Goal: Information Seeking & Learning: Learn about a topic

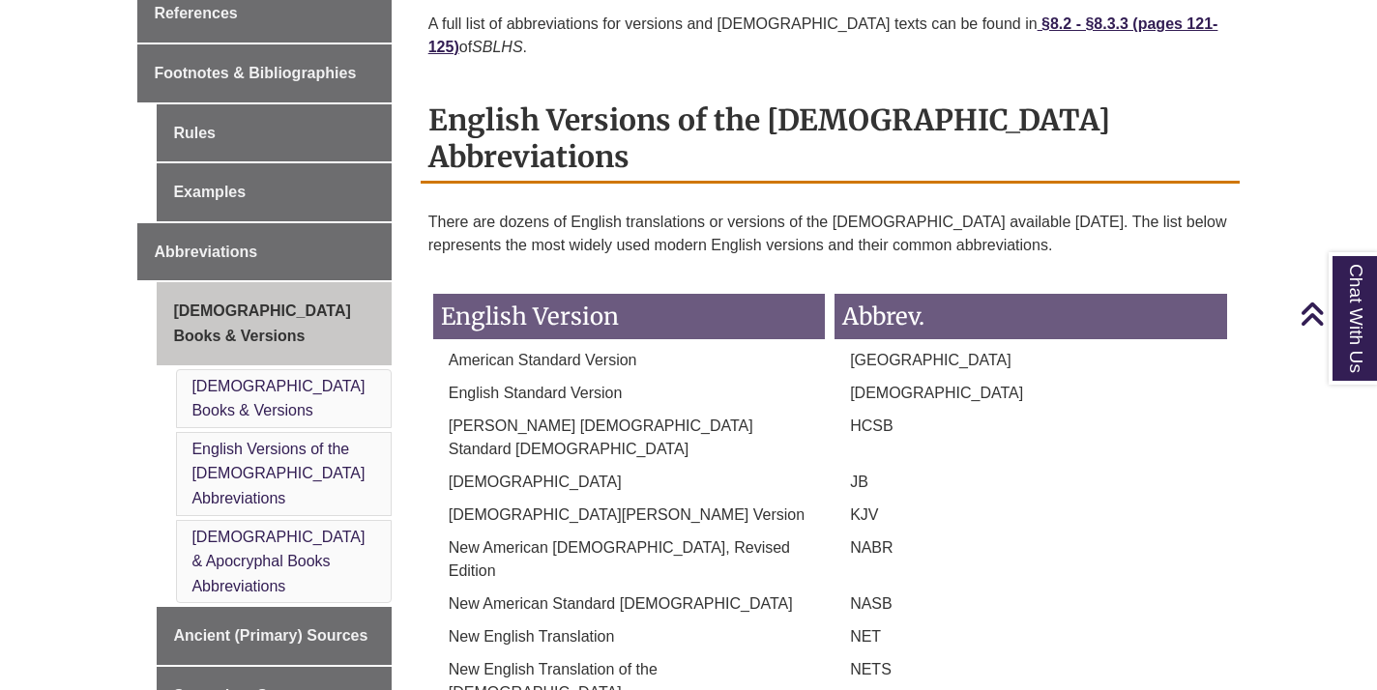
scroll to position [742, 0]
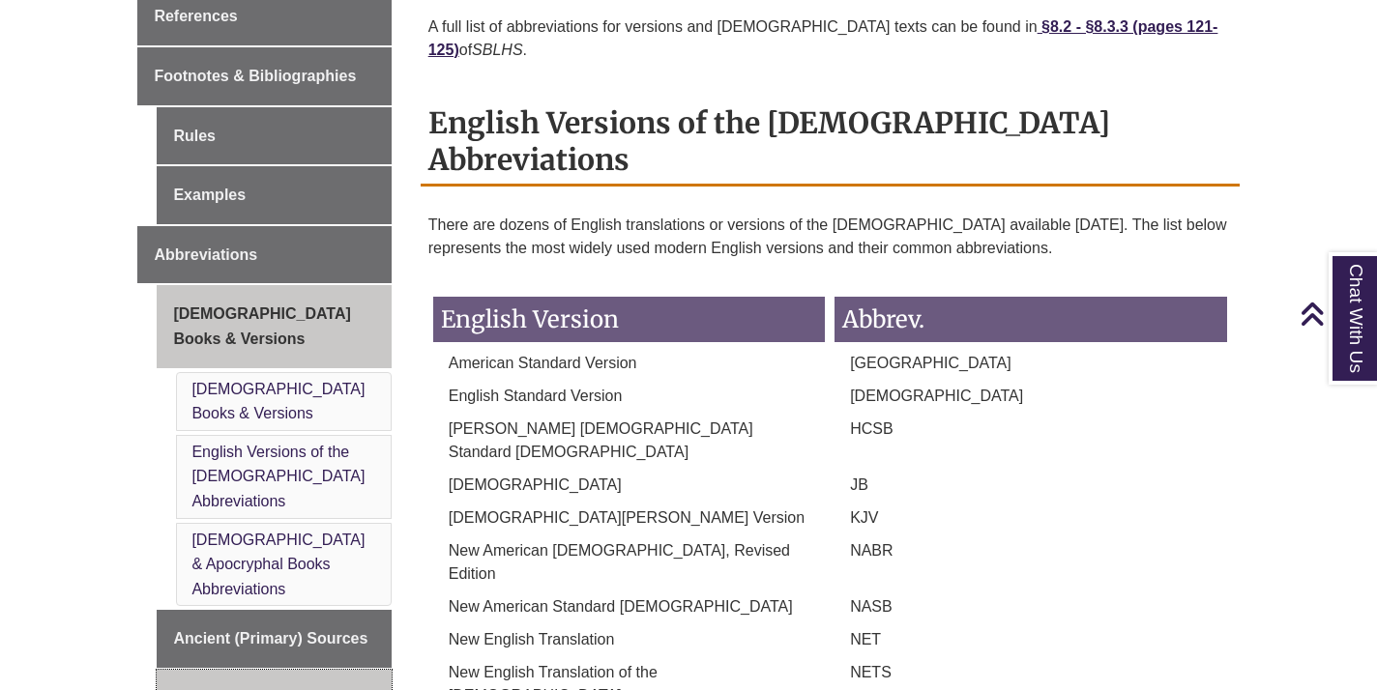
click at [261, 670] on link "Secondary Sources" at bounding box center [274, 699] width 234 height 58
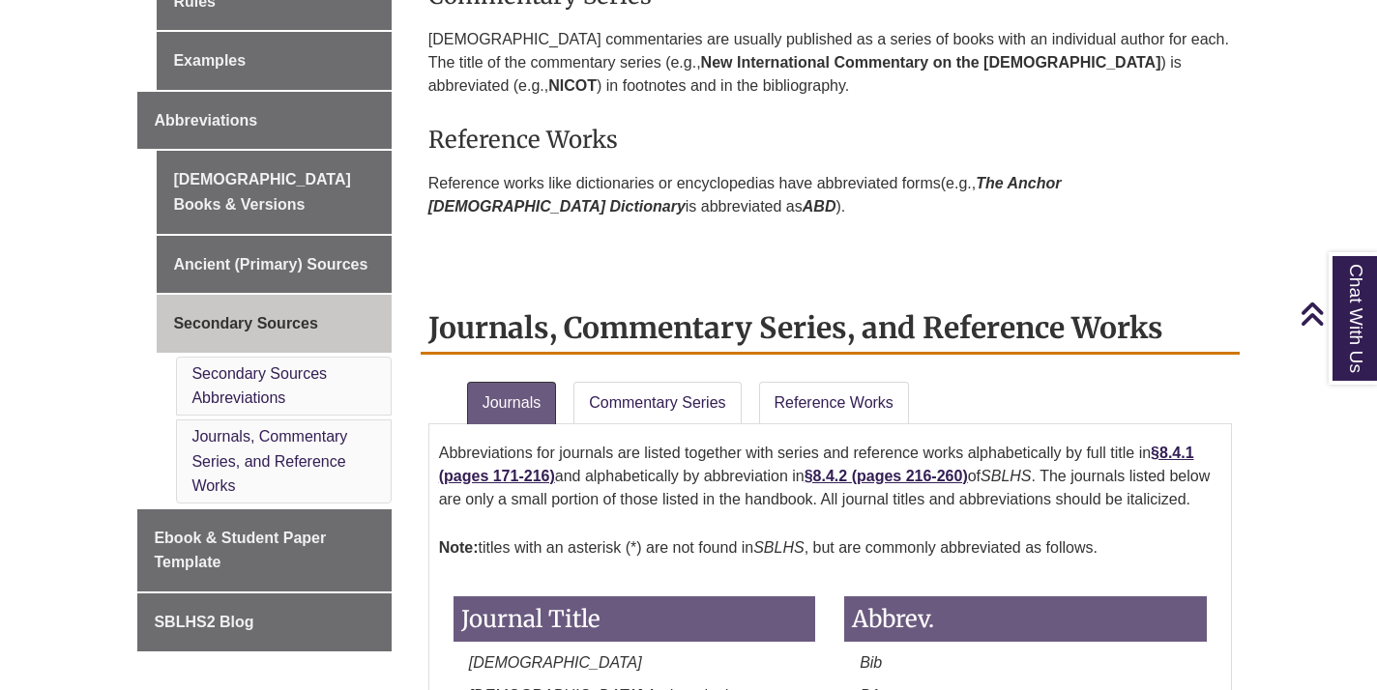
scroll to position [985, 0]
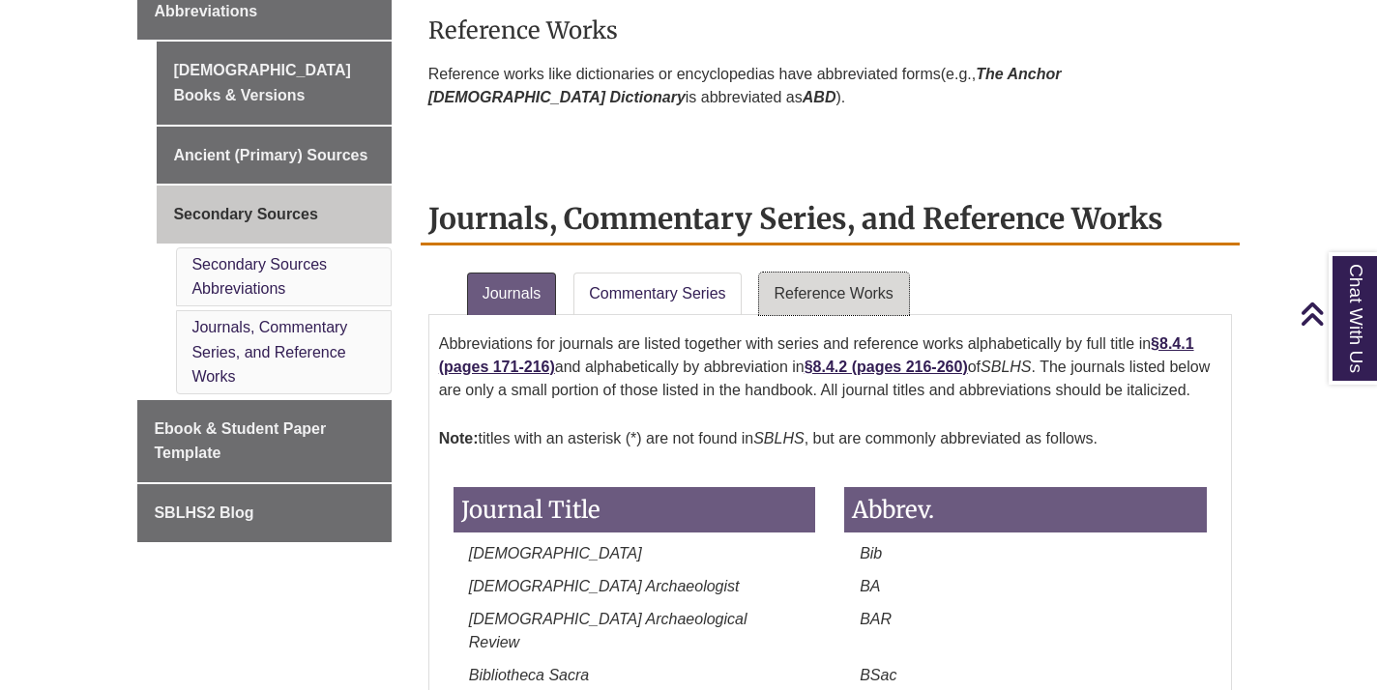
click at [829, 296] on link "Reference Works" at bounding box center [834, 294] width 150 height 43
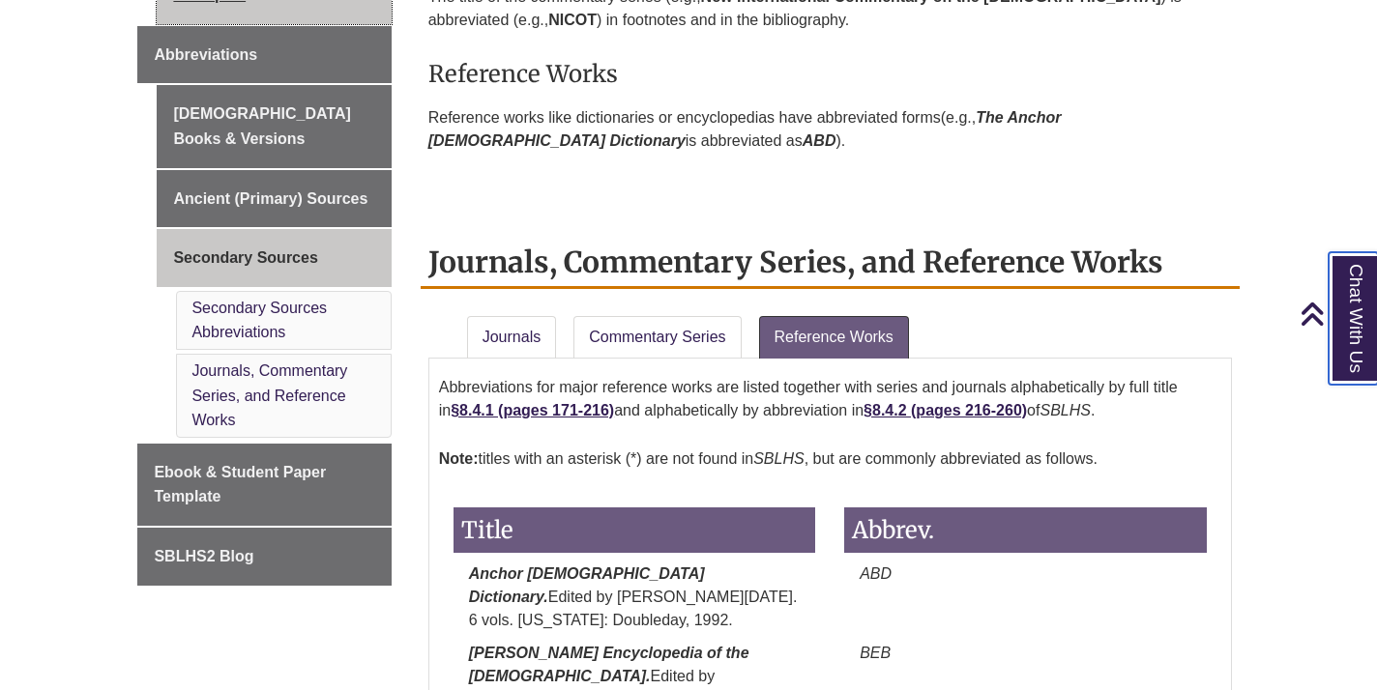
scroll to position [944, 0]
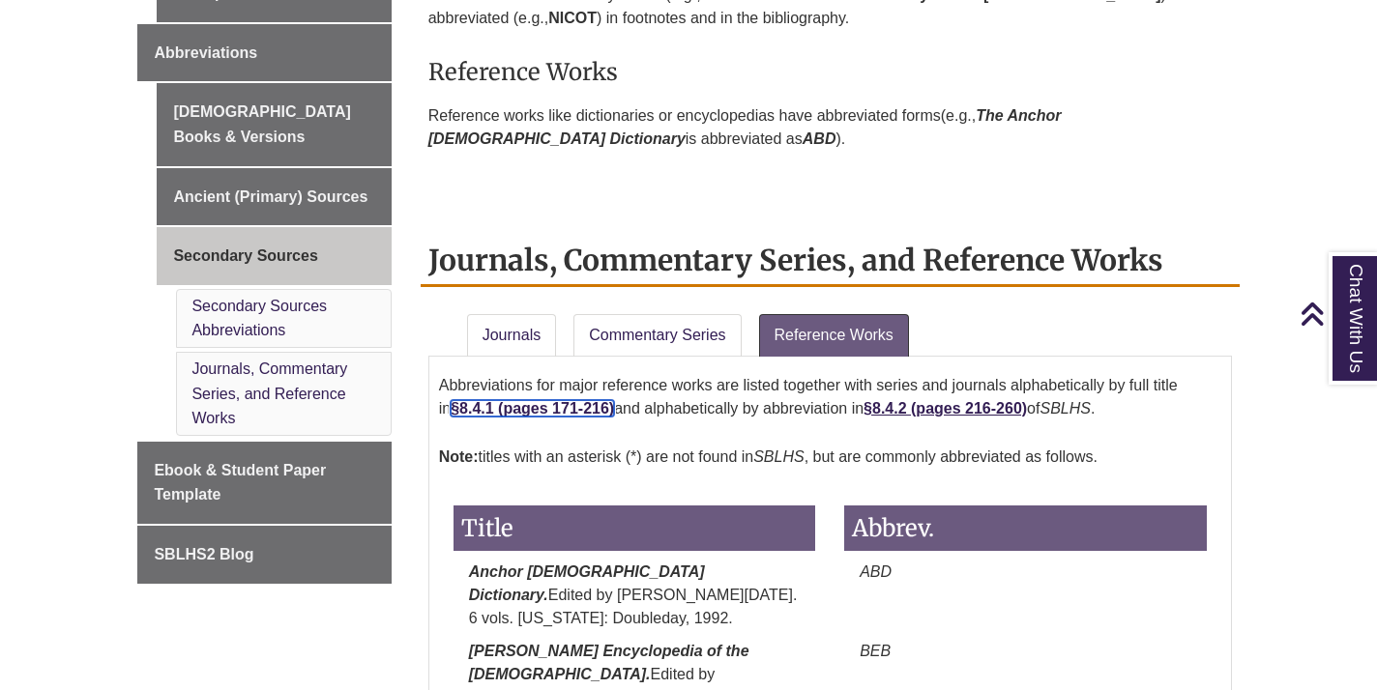
click at [527, 405] on strong "§8.4.1 (pages 171-216)" at bounding box center [532, 408] width 163 height 16
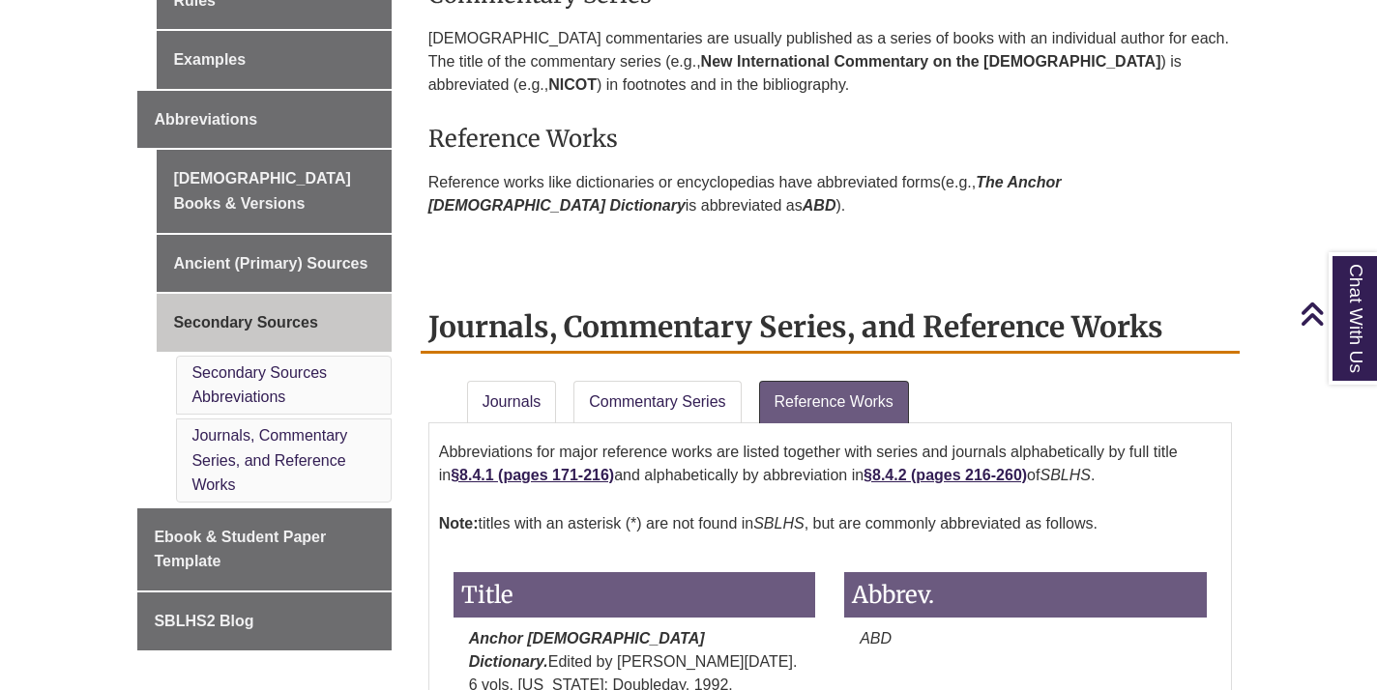
scroll to position [879, 0]
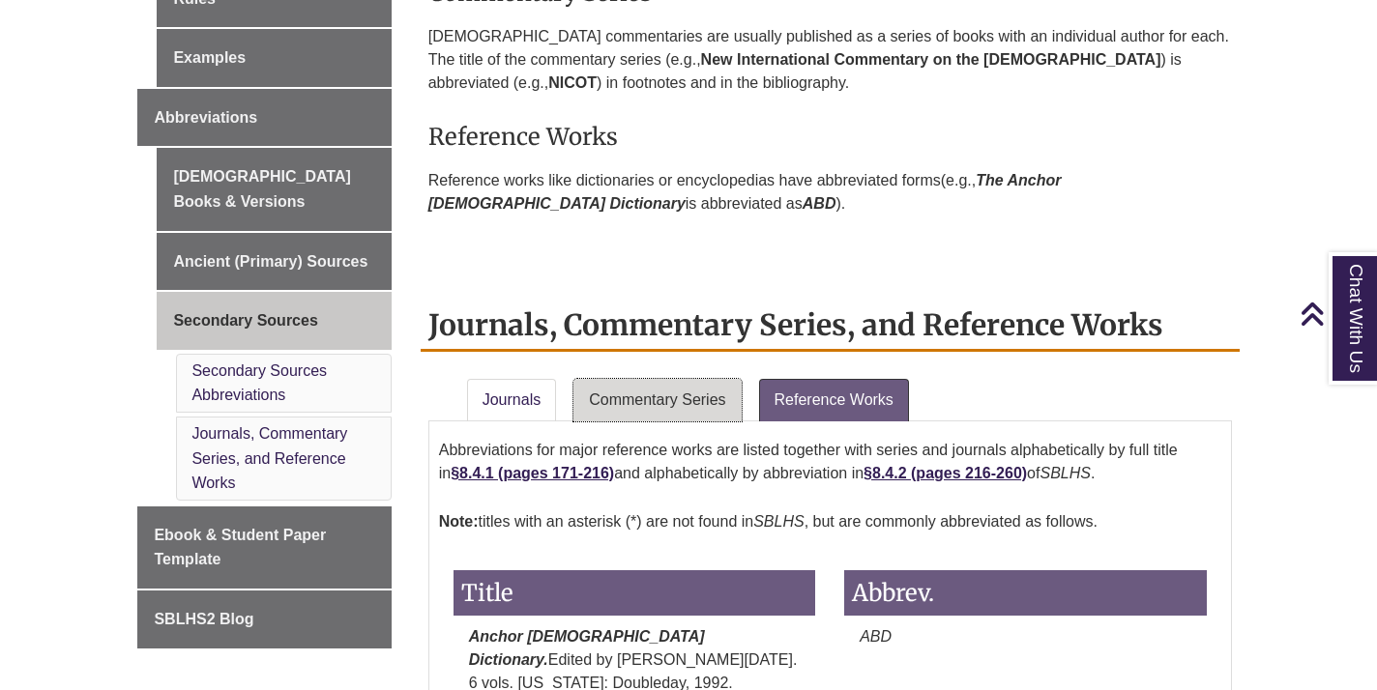
click at [619, 408] on link "Commentary Series" at bounding box center [656, 400] width 167 height 43
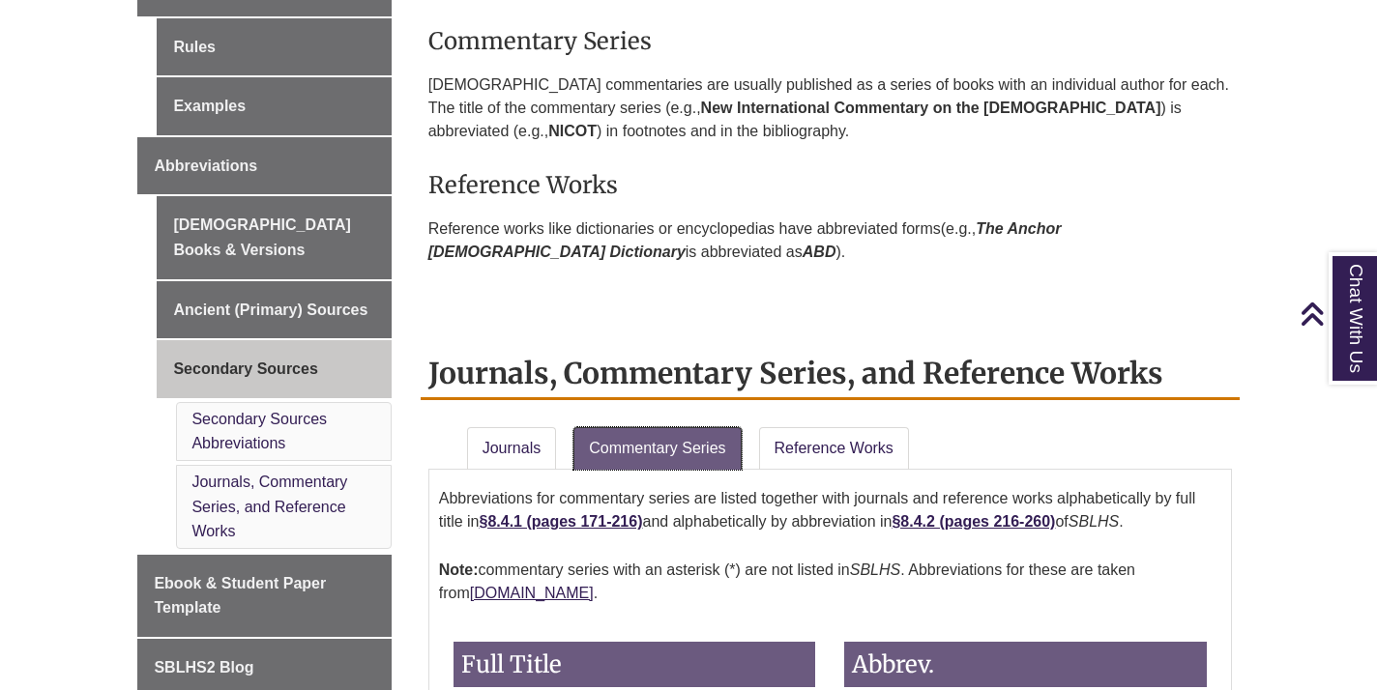
scroll to position [812, 0]
